Goal: Communication & Community: Answer question/provide support

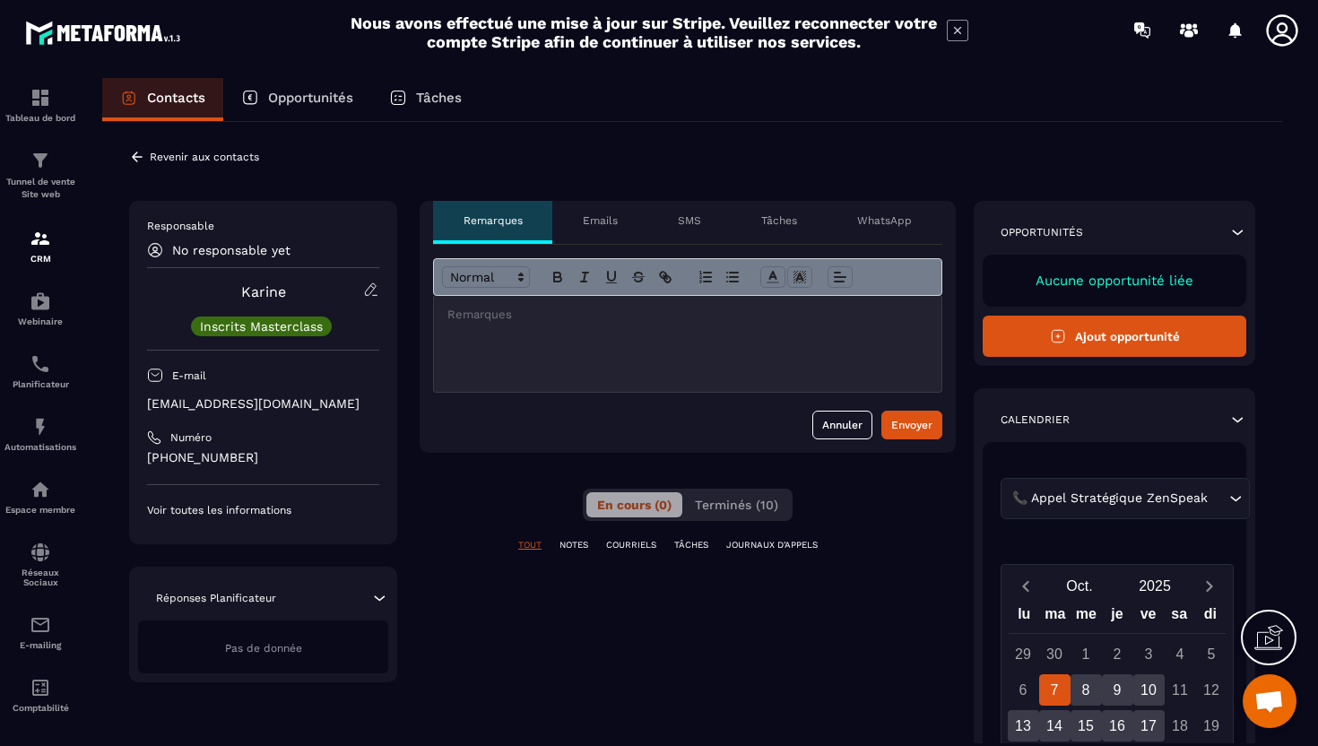
click at [230, 405] on p "[EMAIL_ADDRESS][DOMAIN_NAME]" at bounding box center [263, 403] width 232 height 17
copy div "[EMAIL_ADDRESS][DOMAIN_NAME]"
click at [518, 350] on div at bounding box center [688, 344] width 508 height 96
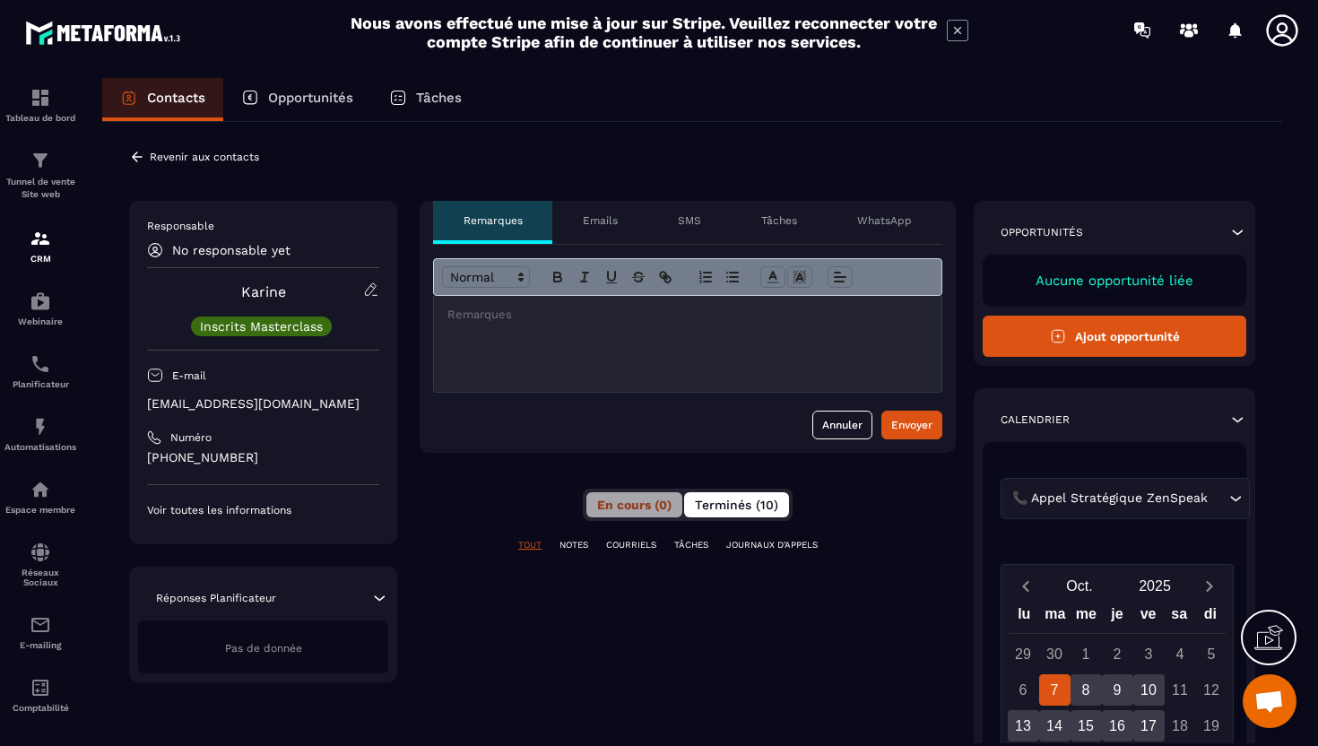
click at [749, 500] on span "Terminés (10)" at bounding box center [736, 505] width 83 height 14
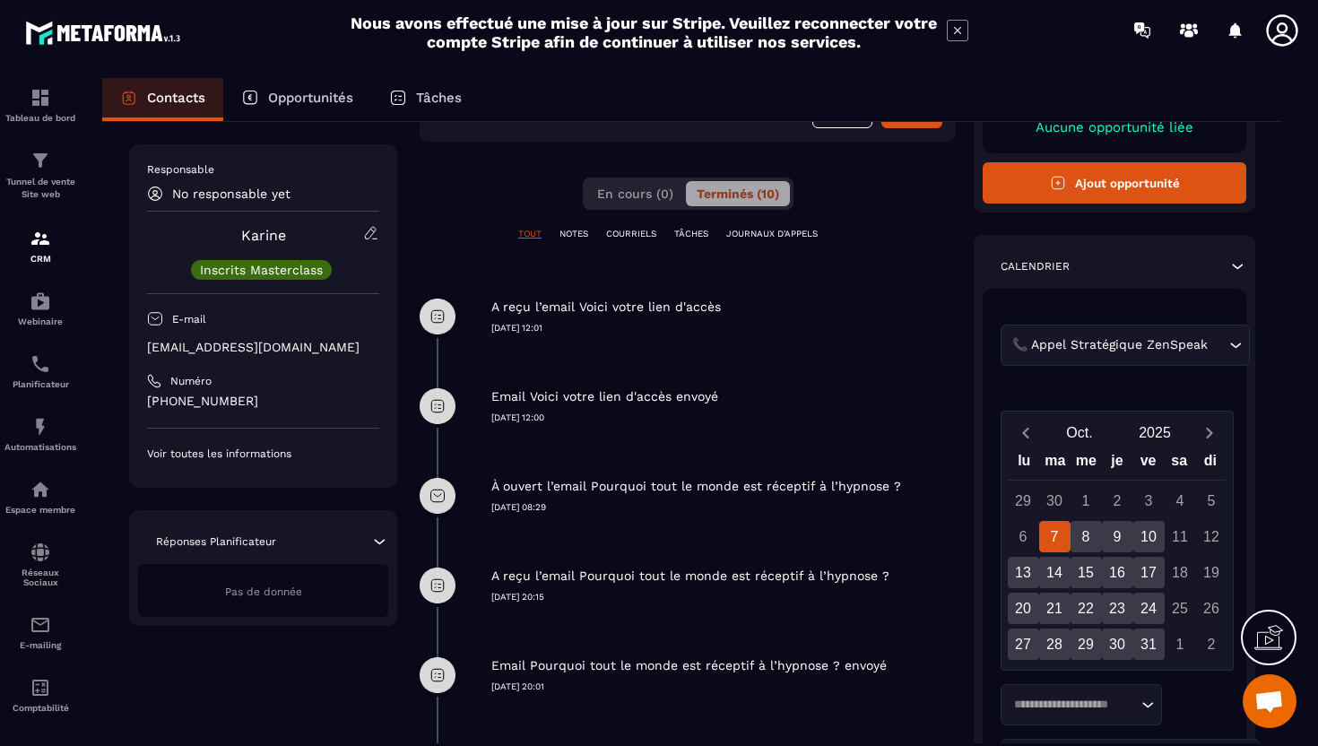
scroll to position [222, 0]
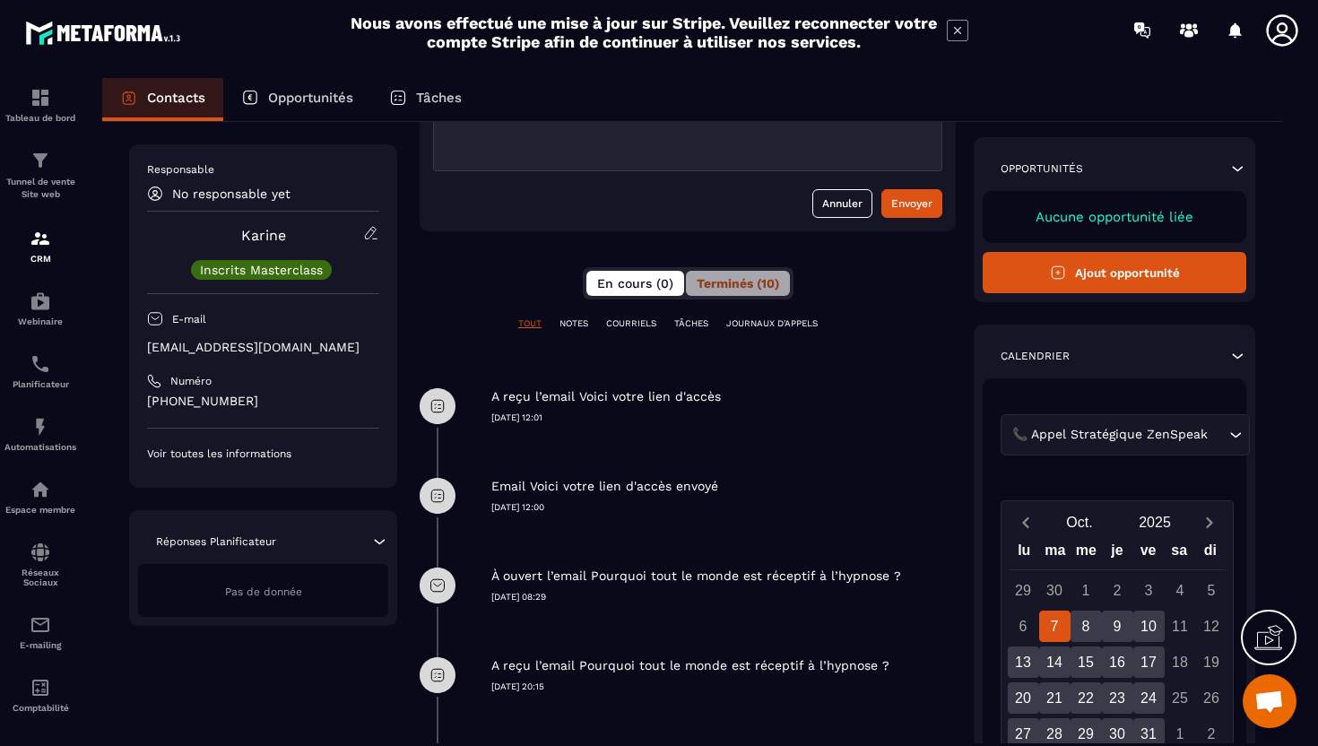
click at [620, 289] on span "En cours (0)" at bounding box center [635, 283] width 76 height 14
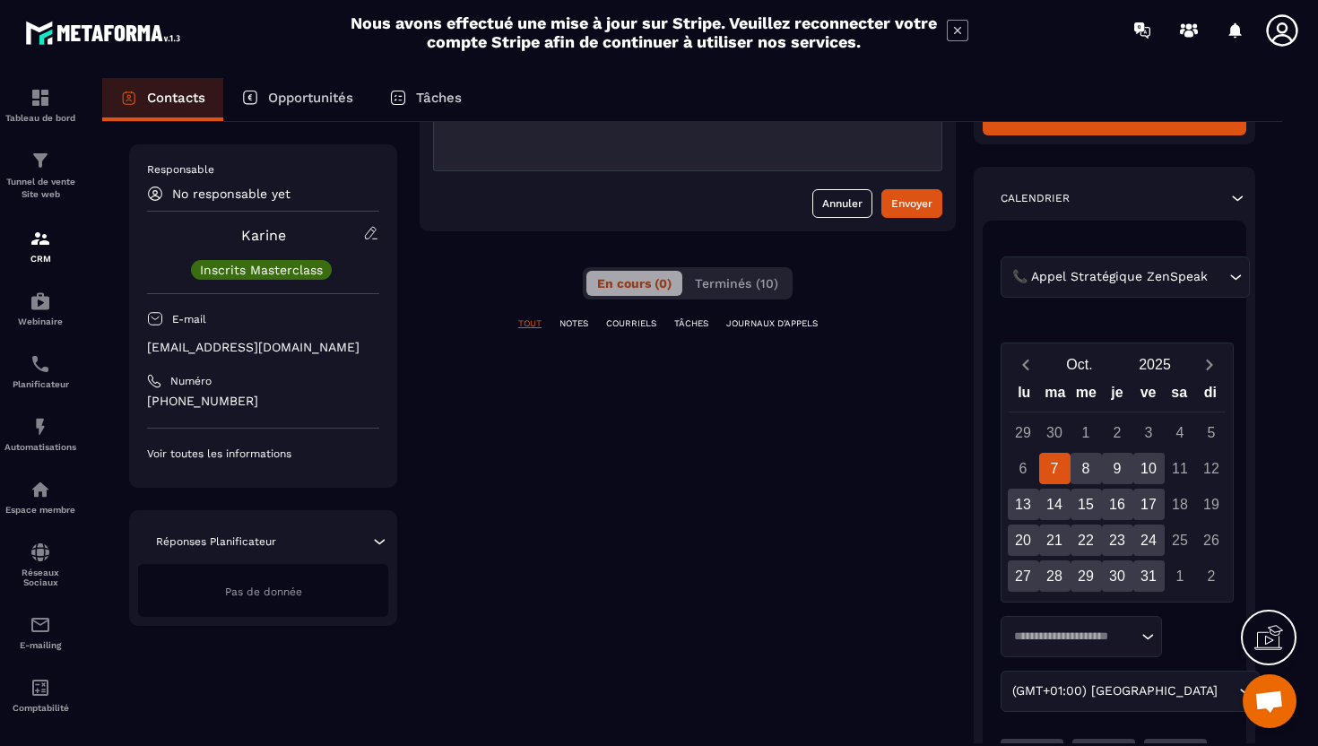
click at [211, 355] on p "[EMAIL_ADDRESS][DOMAIN_NAME]" at bounding box center [263, 347] width 232 height 17
copy div "[EMAIL_ADDRESS][DOMAIN_NAME]"
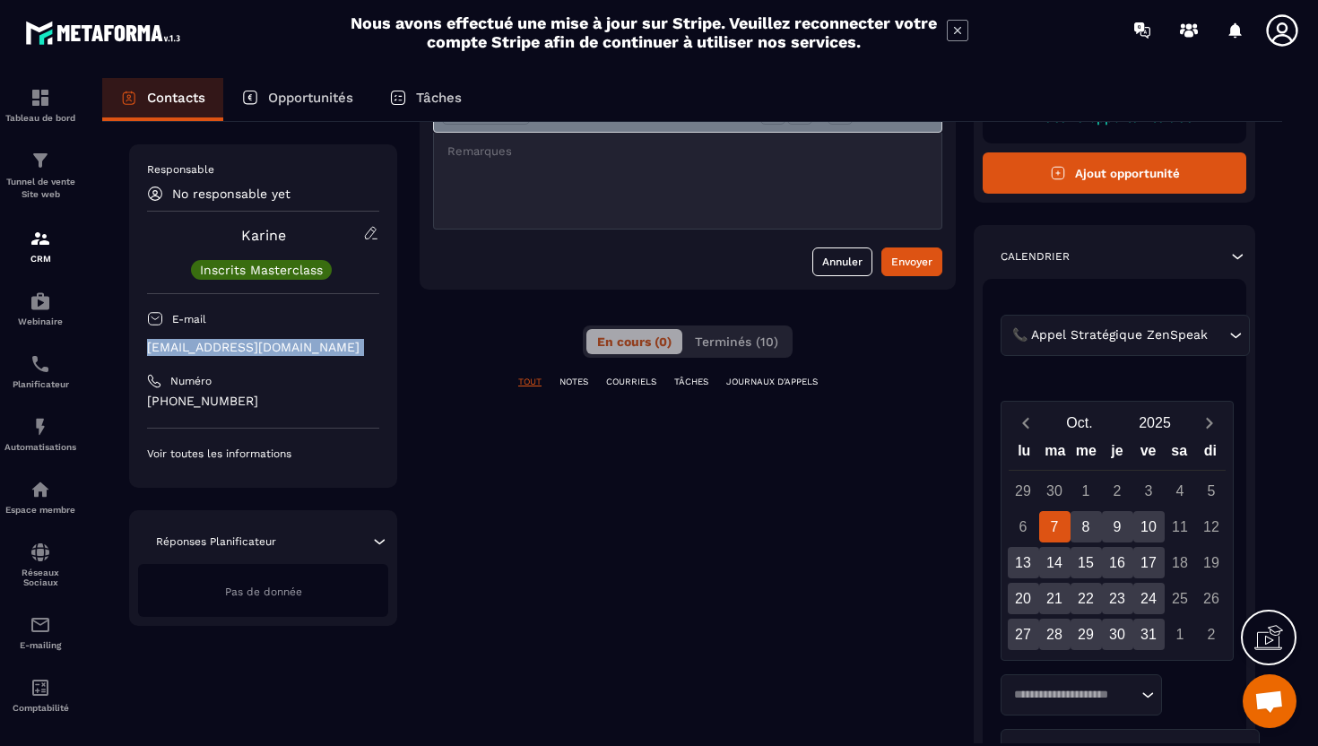
scroll to position [0, 0]
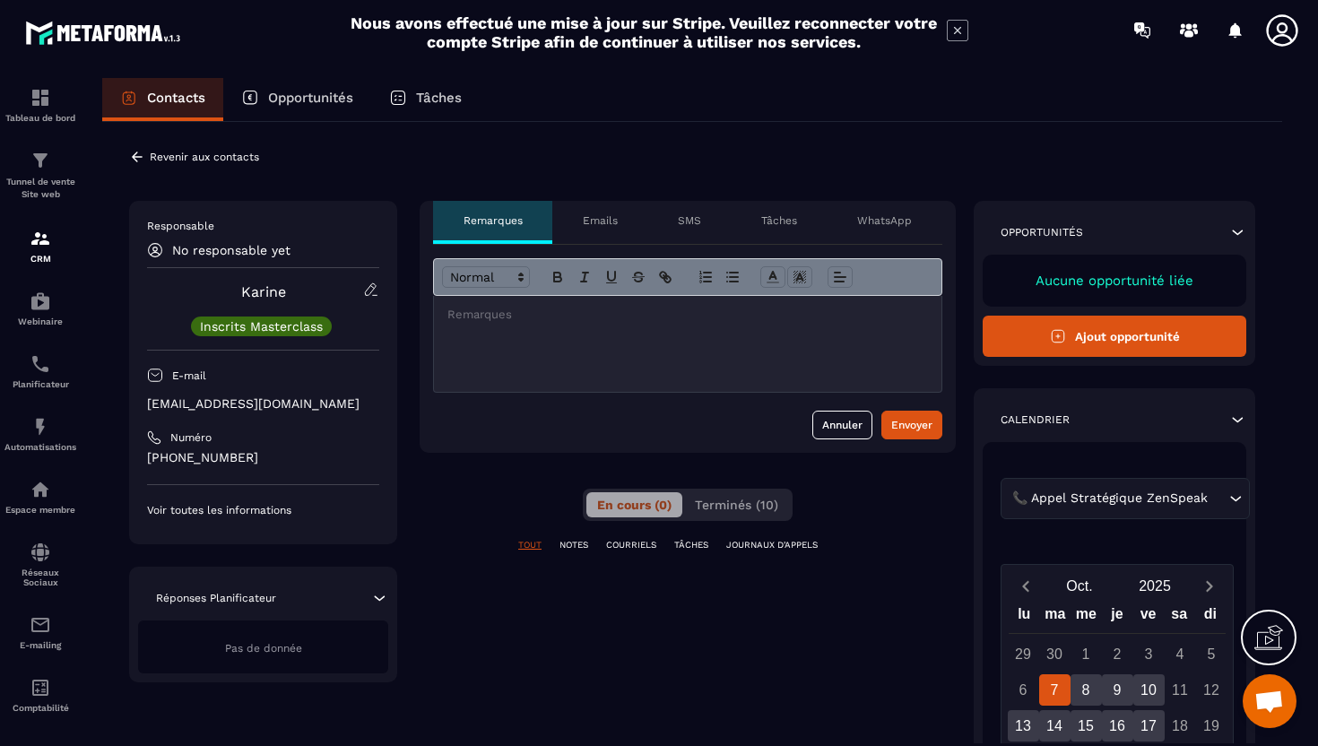
click at [539, 320] on p at bounding box center [687, 315] width 481 height 16
click at [888, 430] on button "Envoyer" at bounding box center [912, 425] width 61 height 29
